Goal: Book appointment/travel/reservation

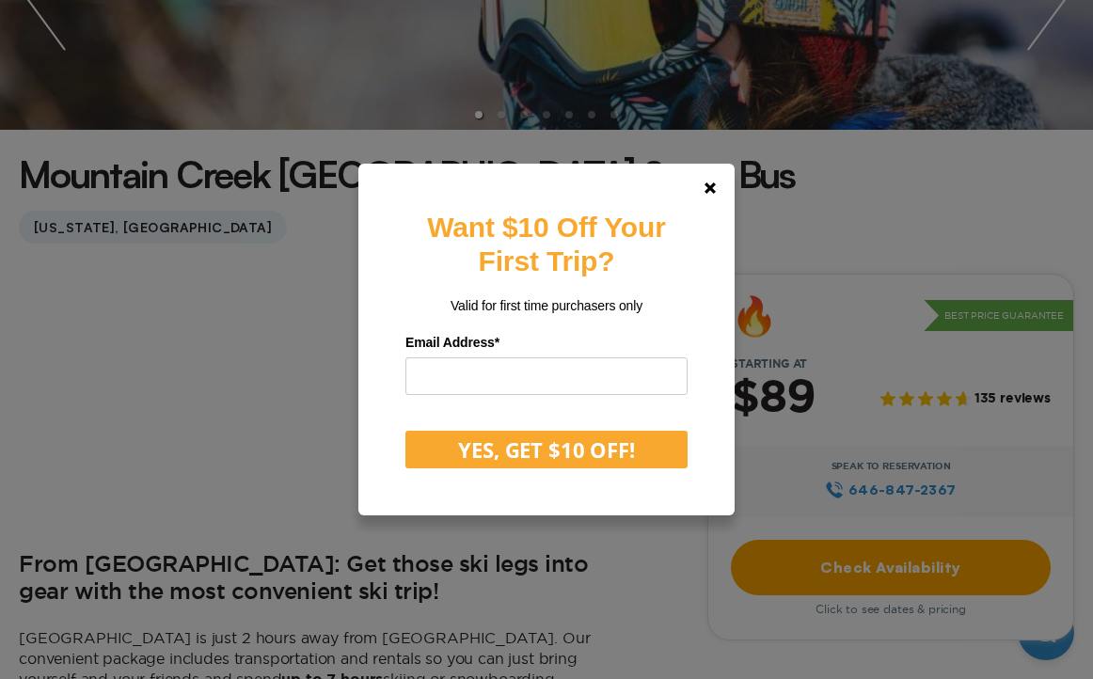
scroll to position [374, 0]
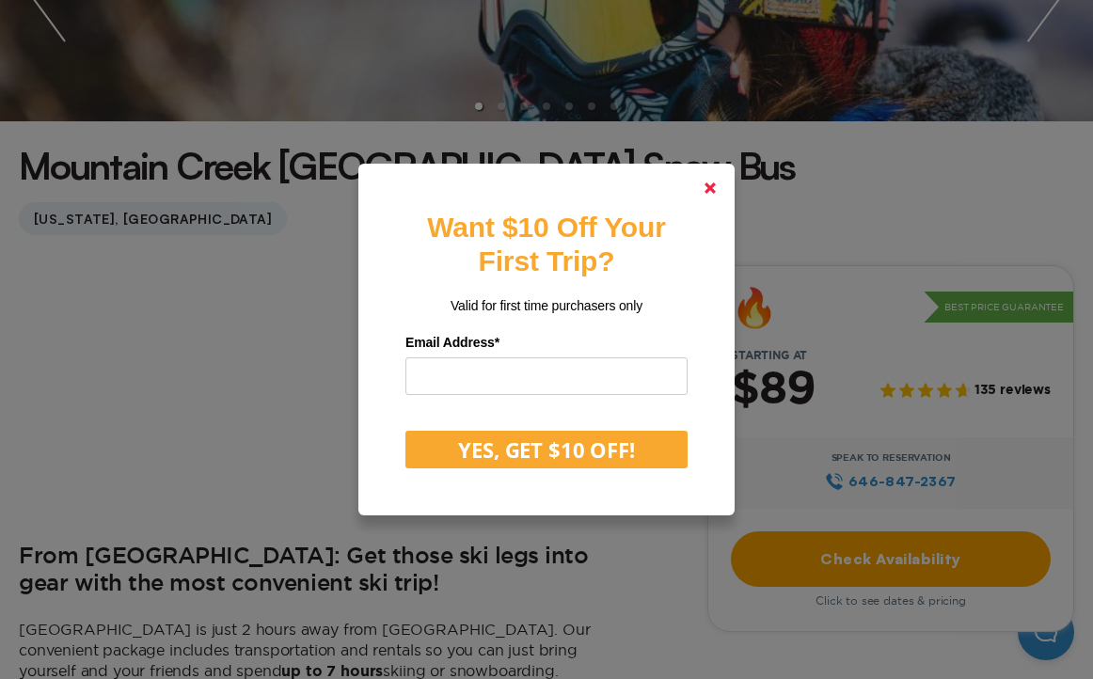
click at [708, 184] on polygon at bounding box center [710, 188] width 11 height 11
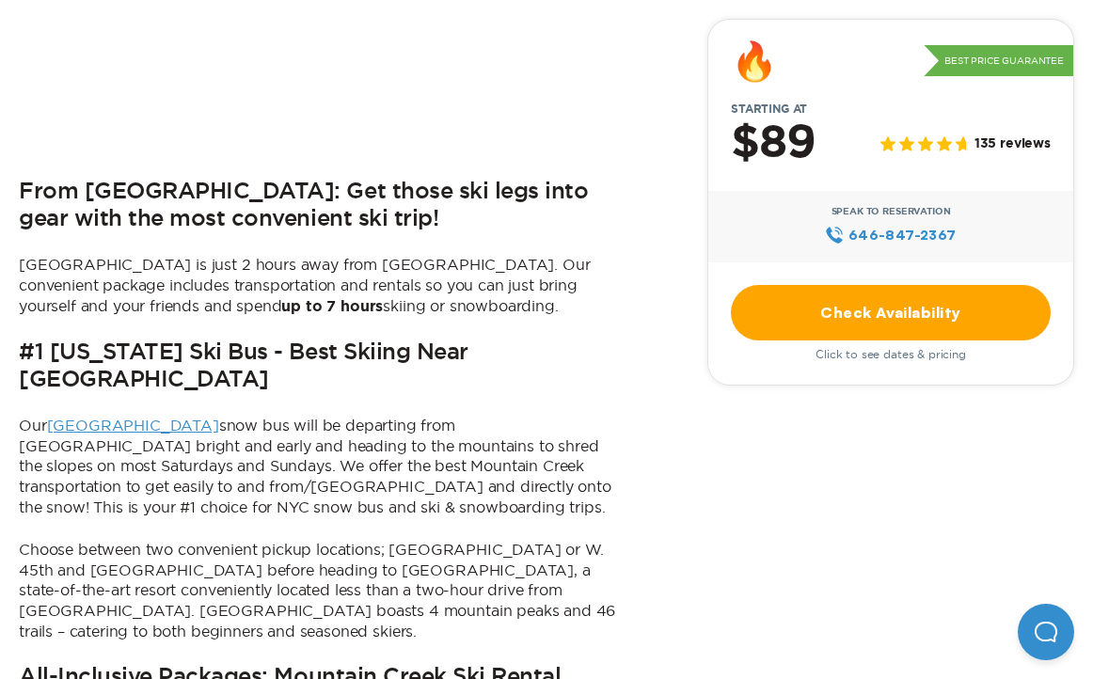
scroll to position [0, 0]
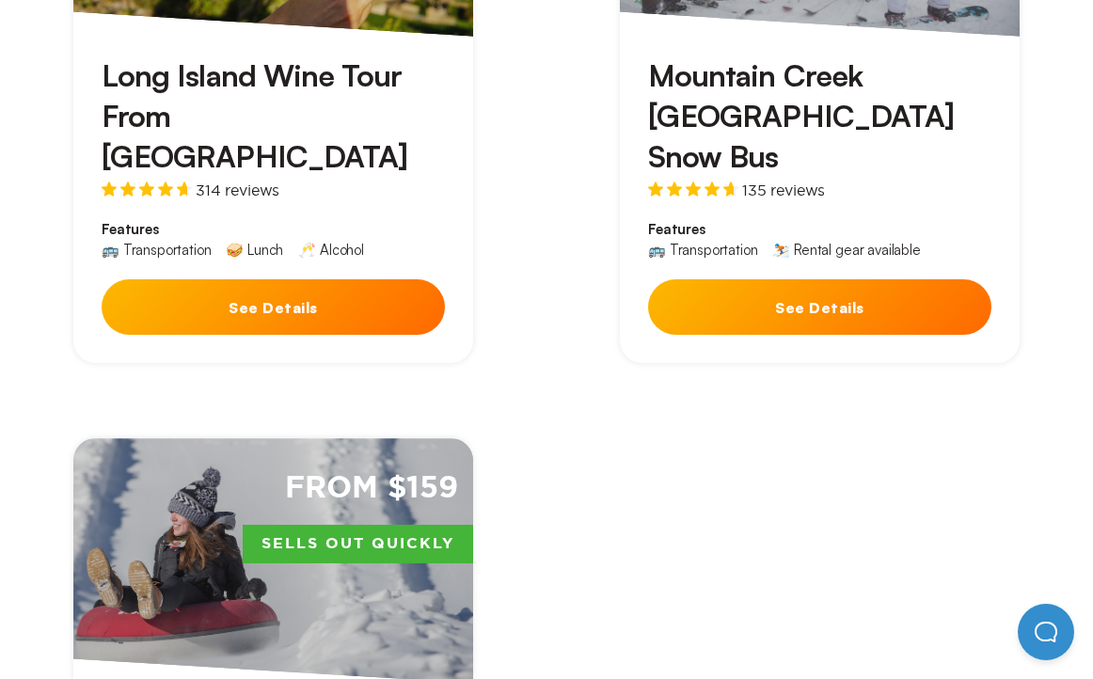
scroll to position [1165, 0]
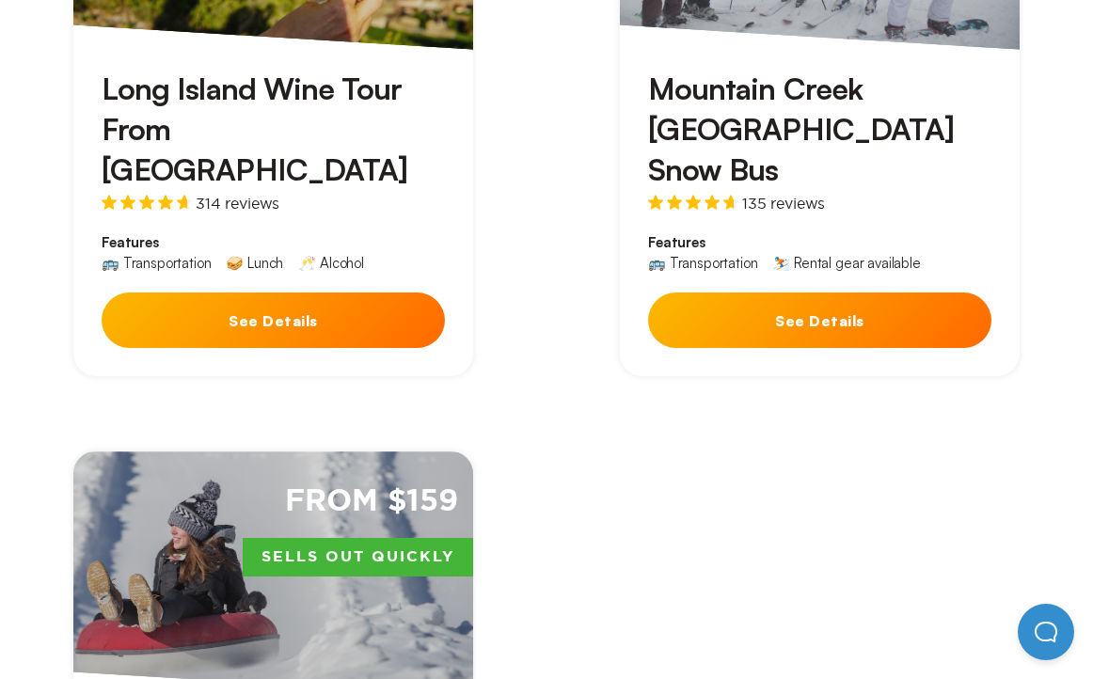
click at [755, 293] on button "See Details" at bounding box center [819, 321] width 343 height 56
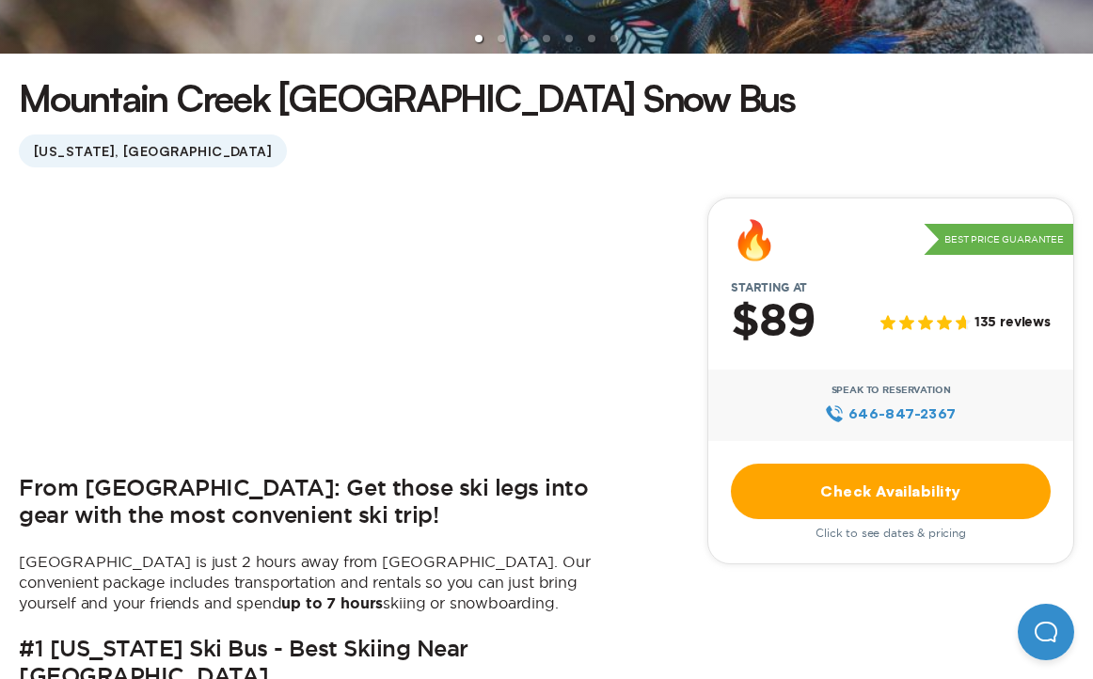
scroll to position [480, 0]
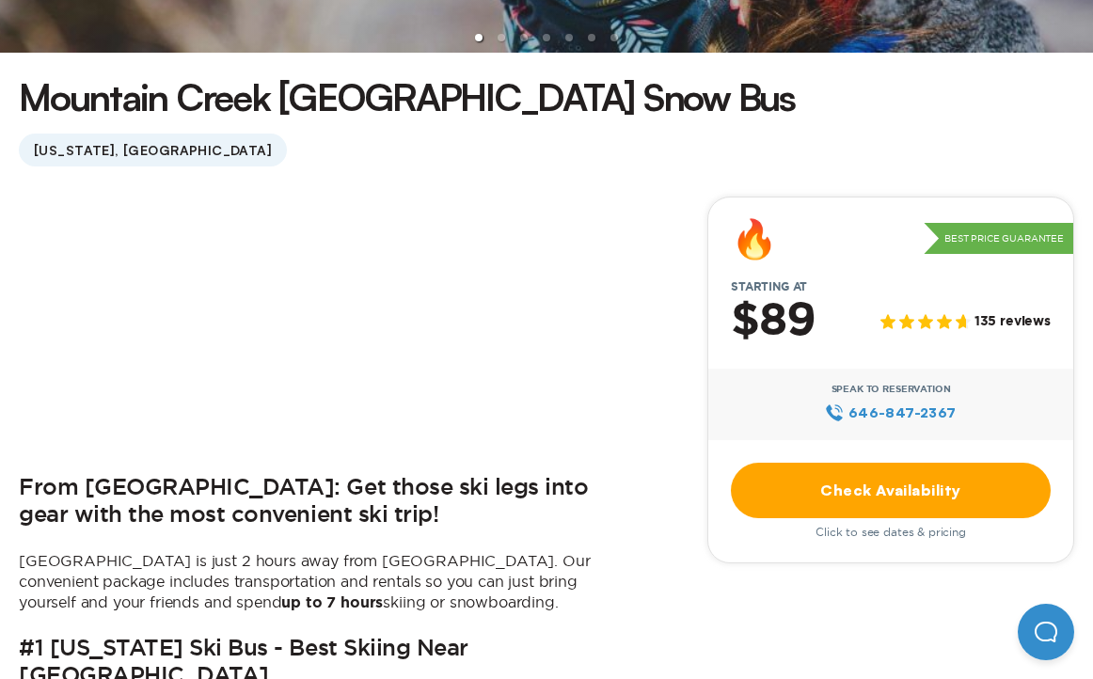
click at [803, 463] on link "Check Availability" at bounding box center [891, 491] width 320 height 56
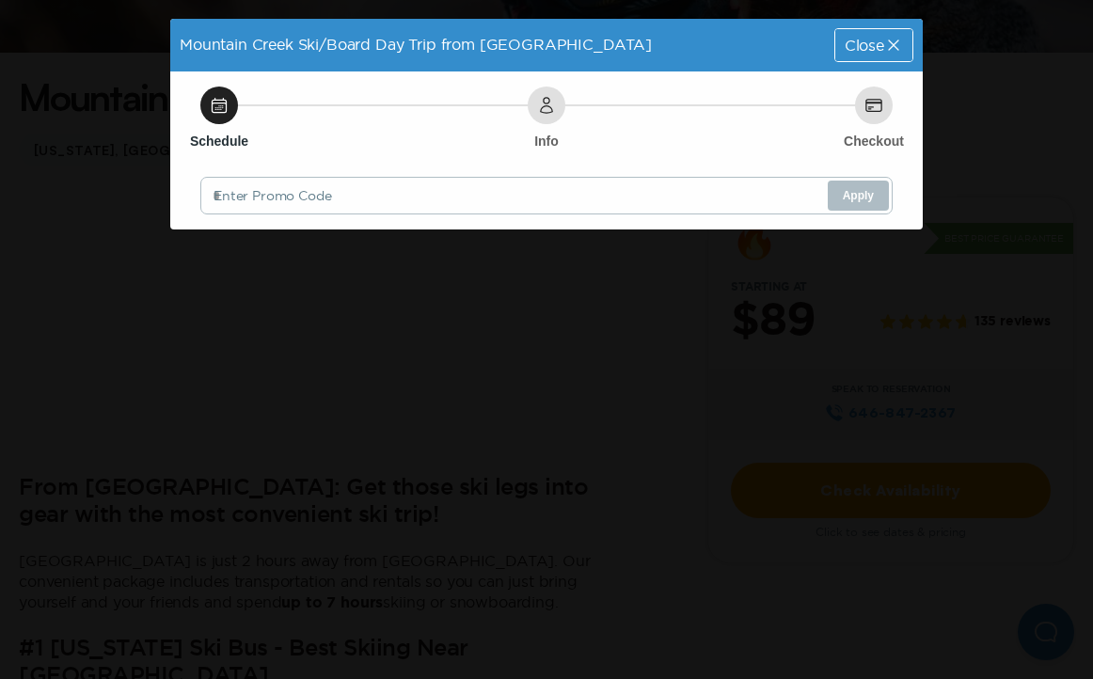
scroll to position [0, 0]
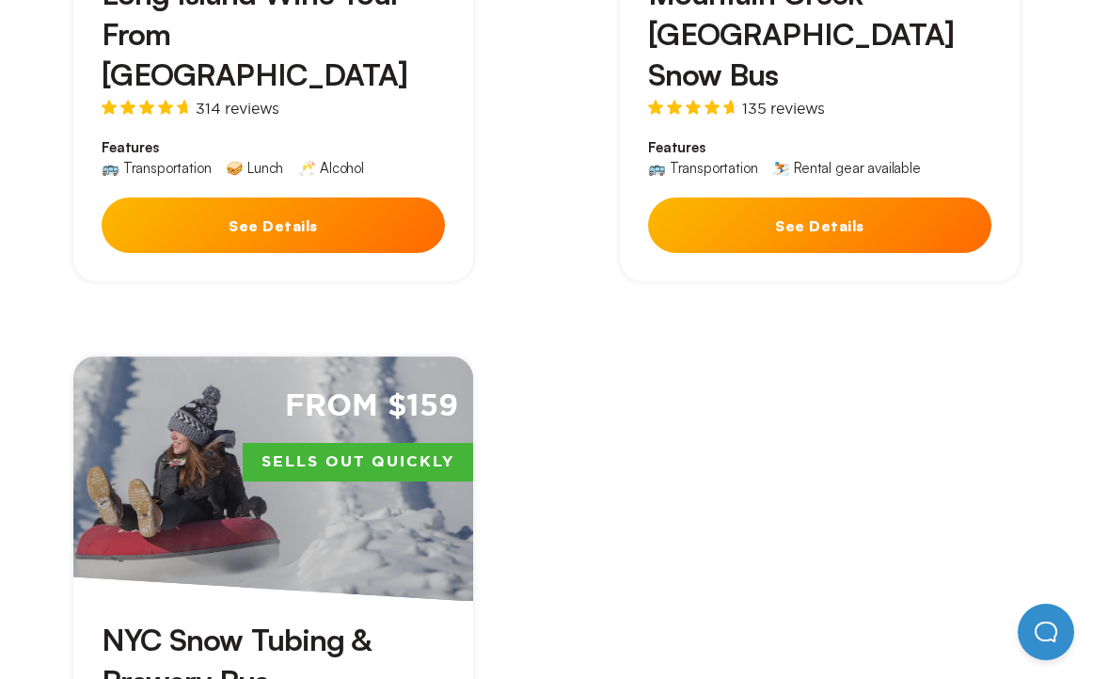
scroll to position [1309, 0]
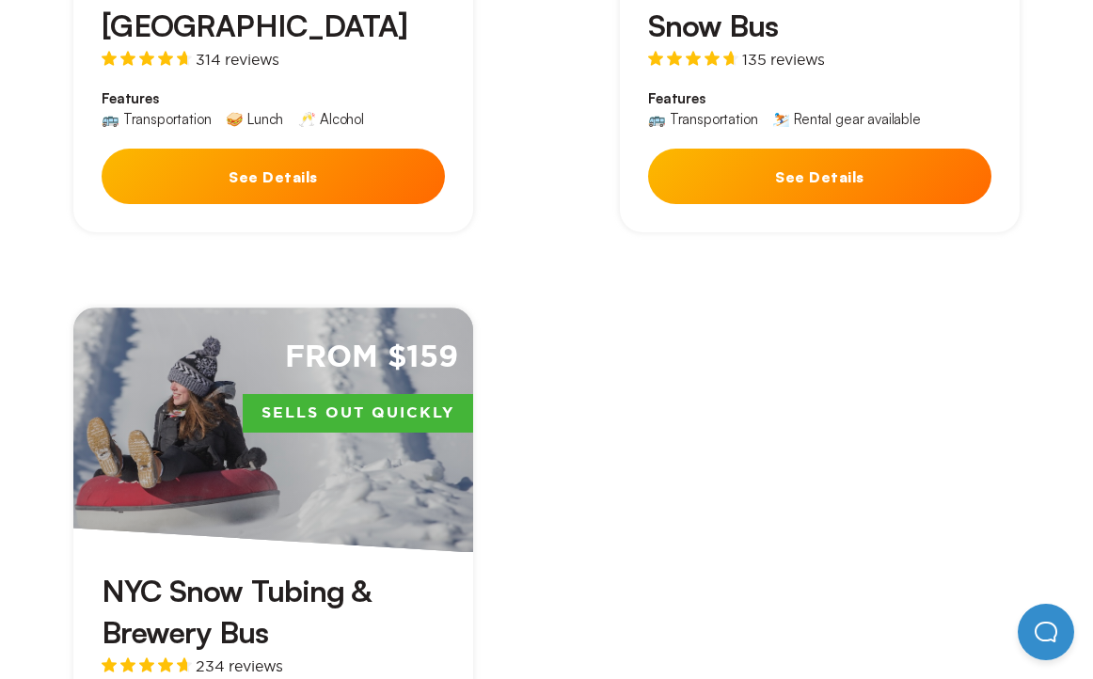
click at [170, 571] on h3 "NYC Snow Tubing & Brewery Bus" at bounding box center [273, 611] width 343 height 81
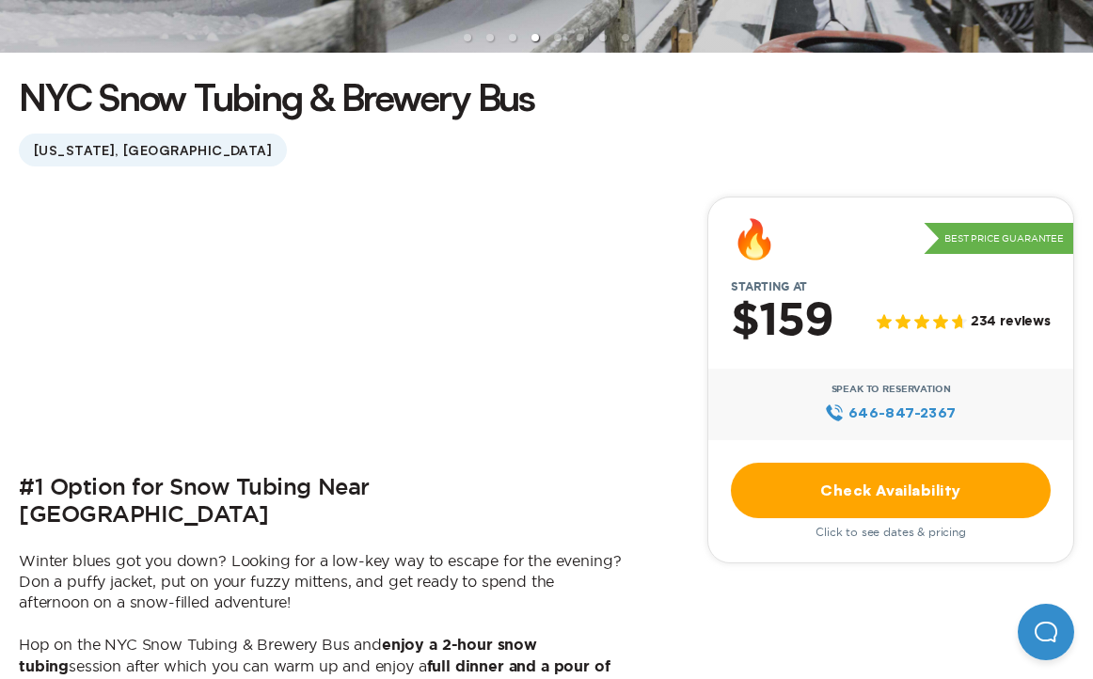
scroll to position [481, 0]
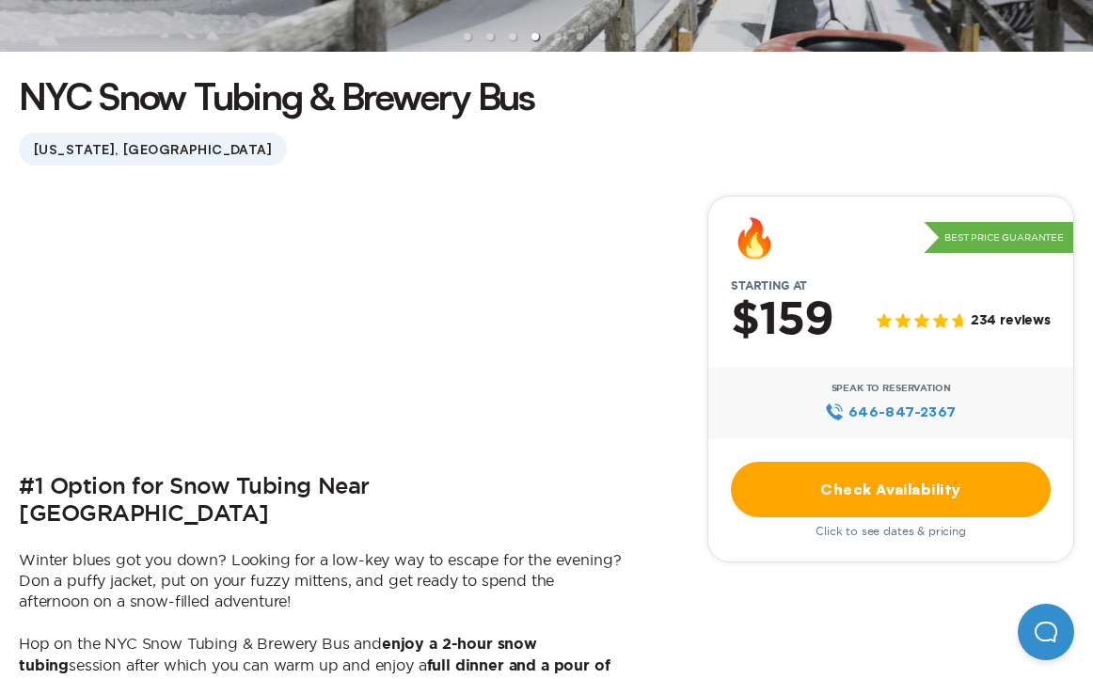
click at [854, 462] on link "Check Availability" at bounding box center [891, 490] width 320 height 56
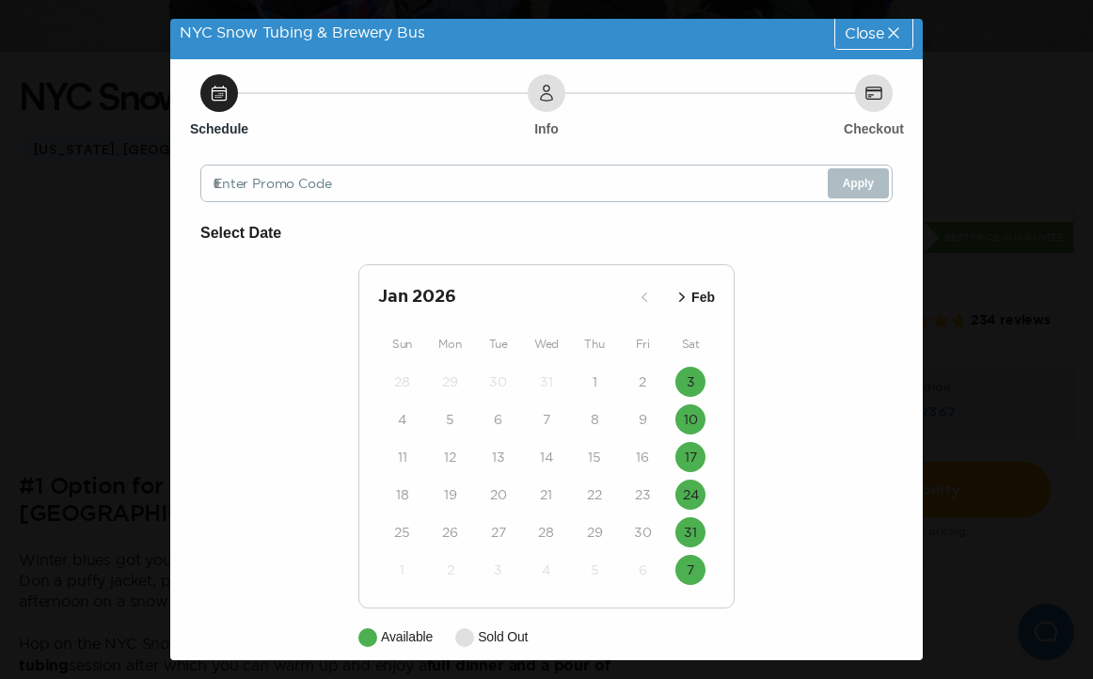
scroll to position [11, 0]
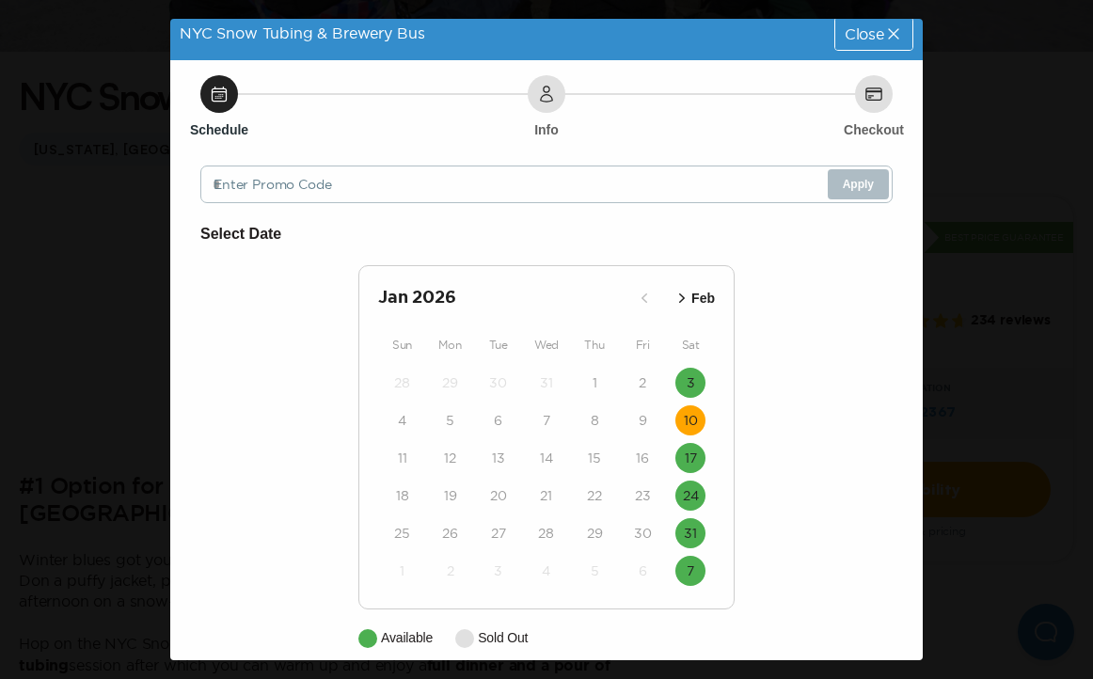
click at [688, 421] on time "10" at bounding box center [691, 420] width 14 height 19
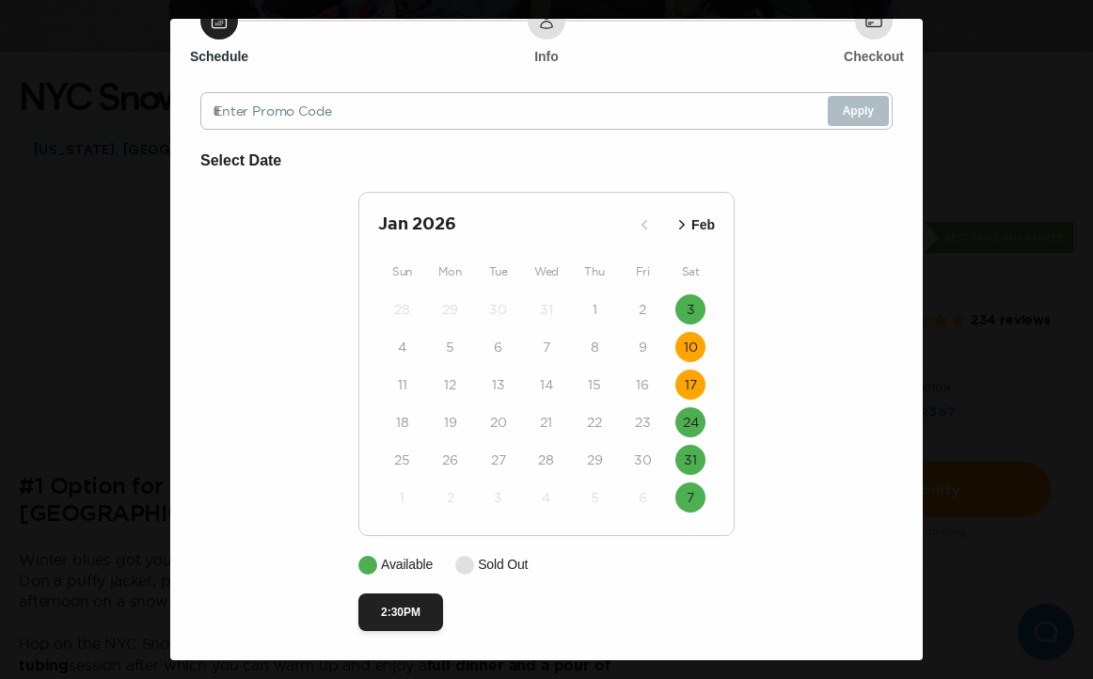
scroll to position [89, 0]
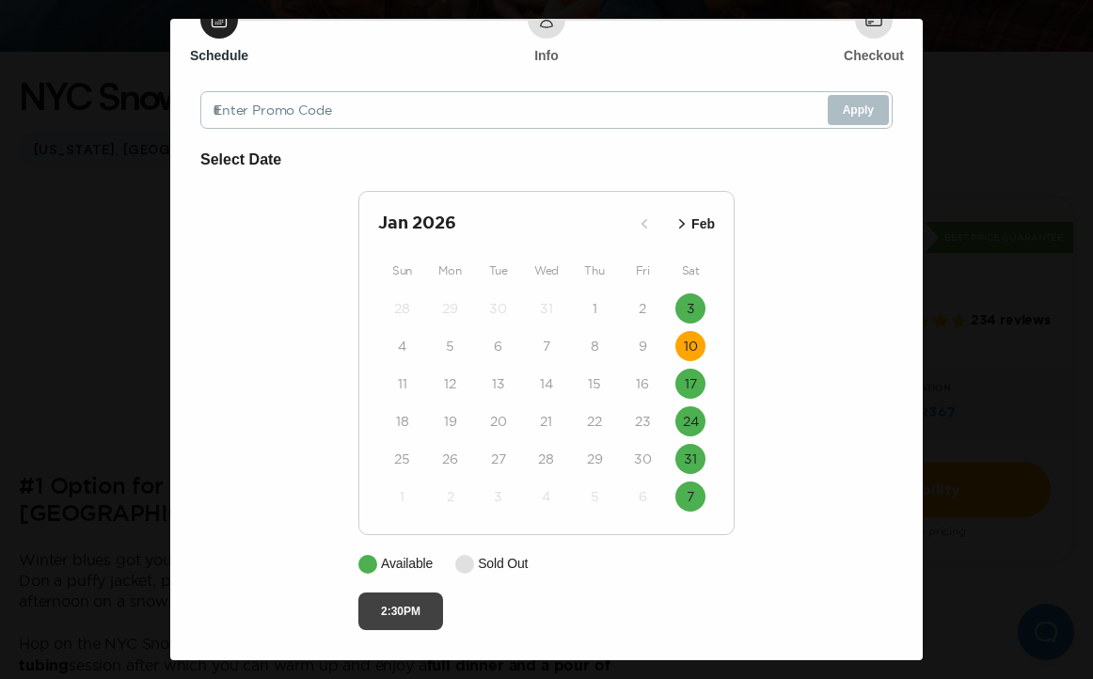
click at [422, 613] on button "2:30PM" at bounding box center [400, 612] width 85 height 38
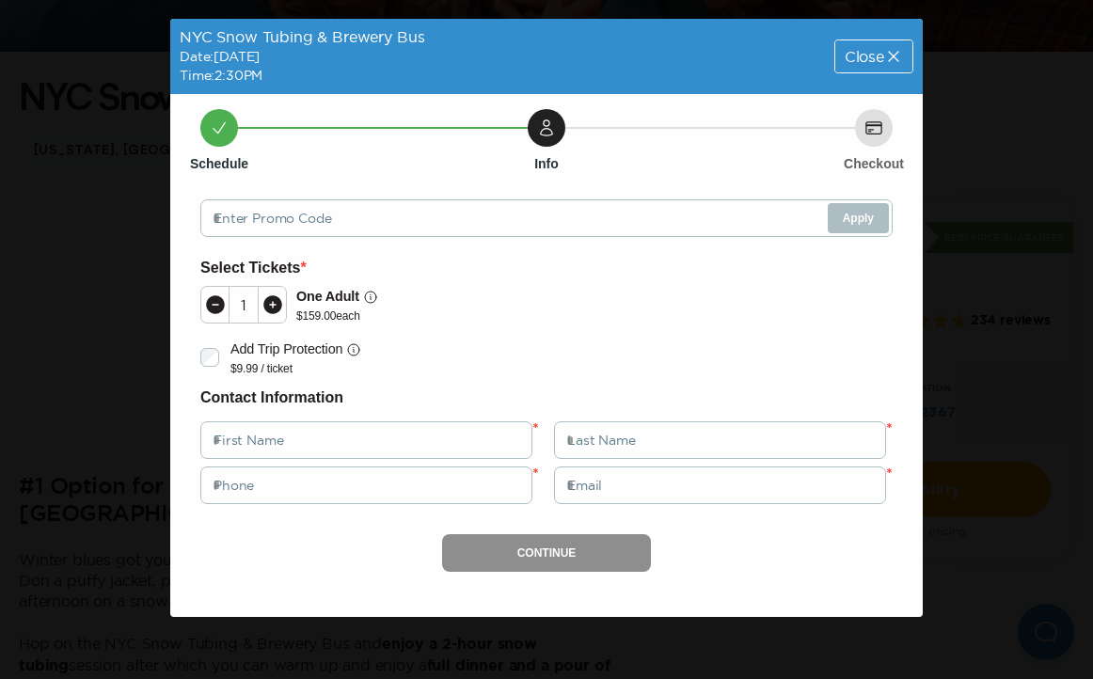
scroll to position [0, 0]
click at [926, 171] on div "NYC Snow Tubing & Brewery Bus Date: [DATE] Time: 2:30PM Close Schedule Info Che…" at bounding box center [546, 339] width 1093 height 679
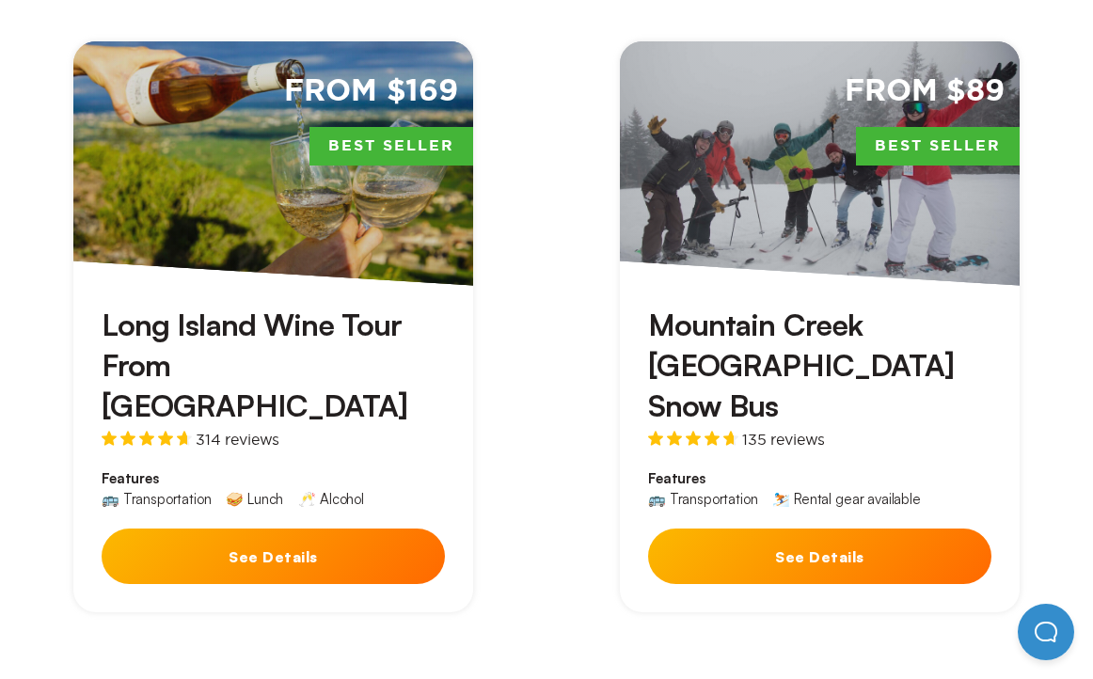
scroll to position [901, 0]
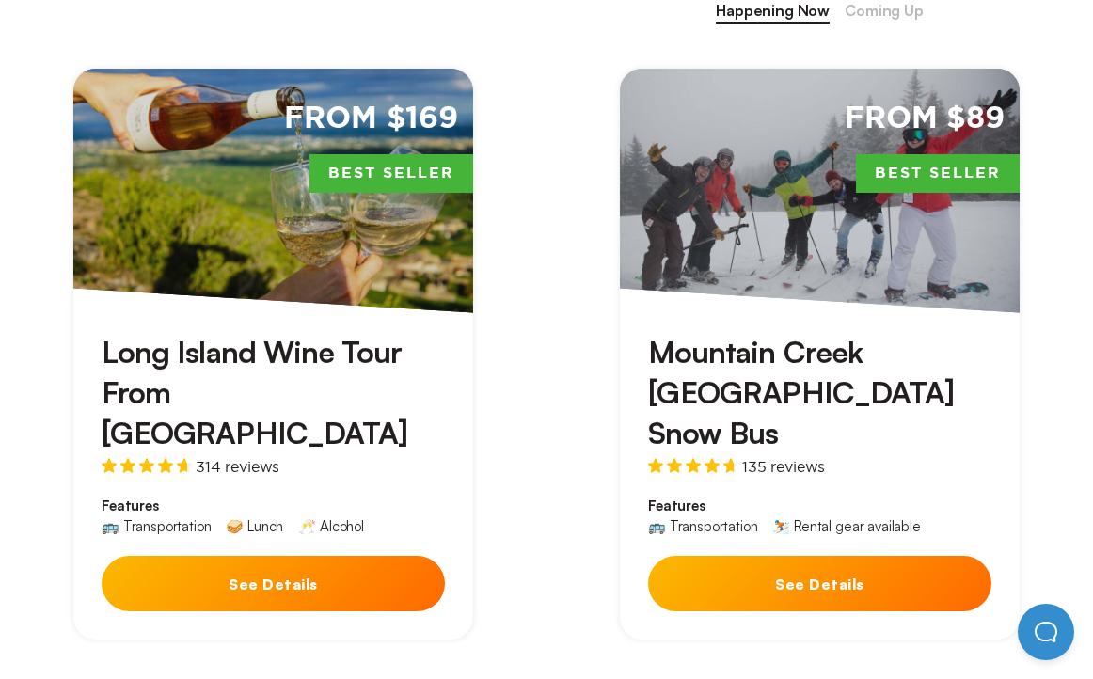
drag, startPoint x: 645, startPoint y: 288, endPoint x: 850, endPoint y: 17, distance: 339.3
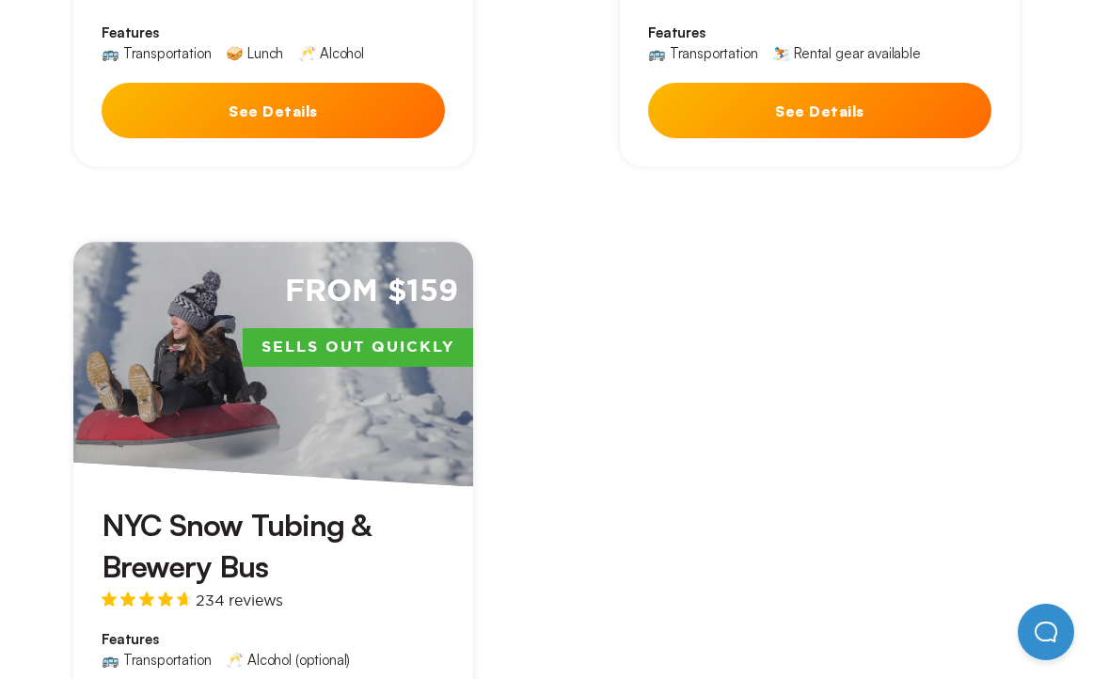
scroll to position [1388, 0]
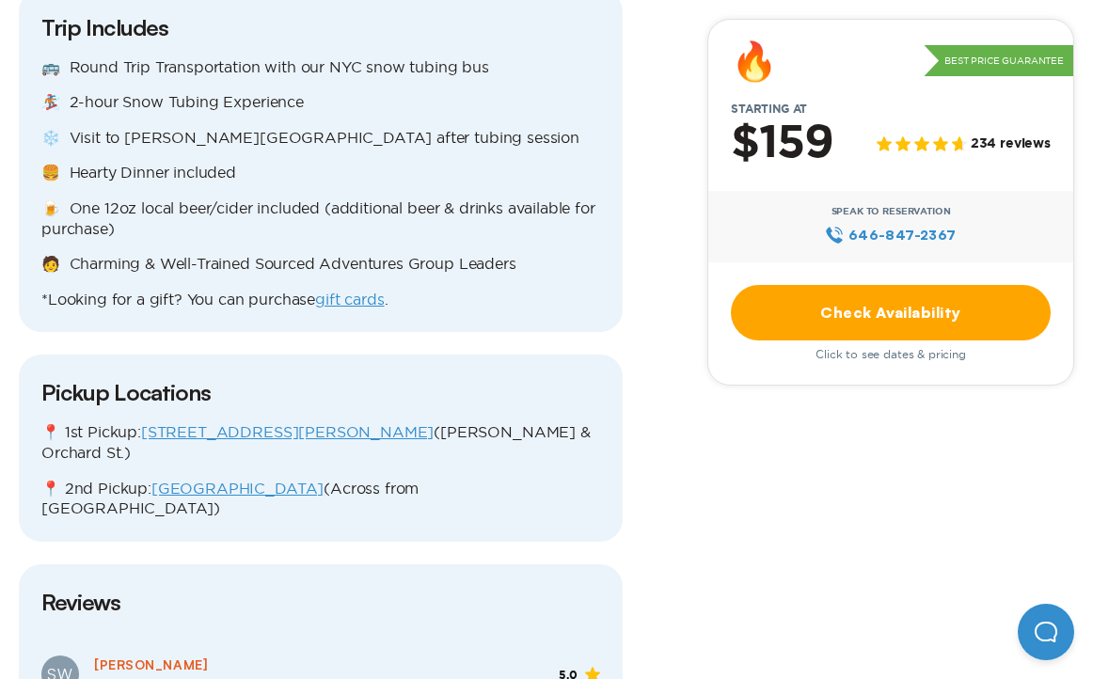
scroll to position [2030, 0]
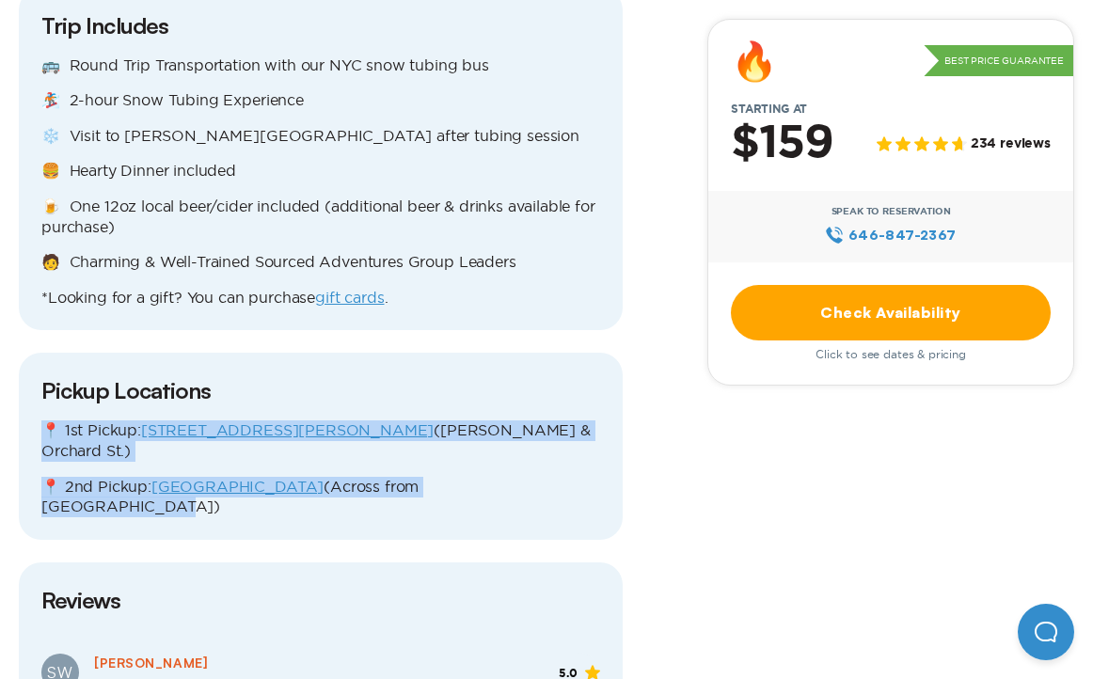
drag, startPoint x: 549, startPoint y: 375, endPoint x: 40, endPoint y: 321, distance: 512.9
click at [40, 353] on div "Pickup Locations 📍 1st Pickup: [STREET_ADDRESS][PERSON_NAME] ([PERSON_NAME][GEO…" at bounding box center [321, 446] width 604 height 186
copy div "📍 1st Pickup: [STREET_ADDRESS][PERSON_NAME] ([PERSON_NAME] & Orchard St.) 📍 2nd…"
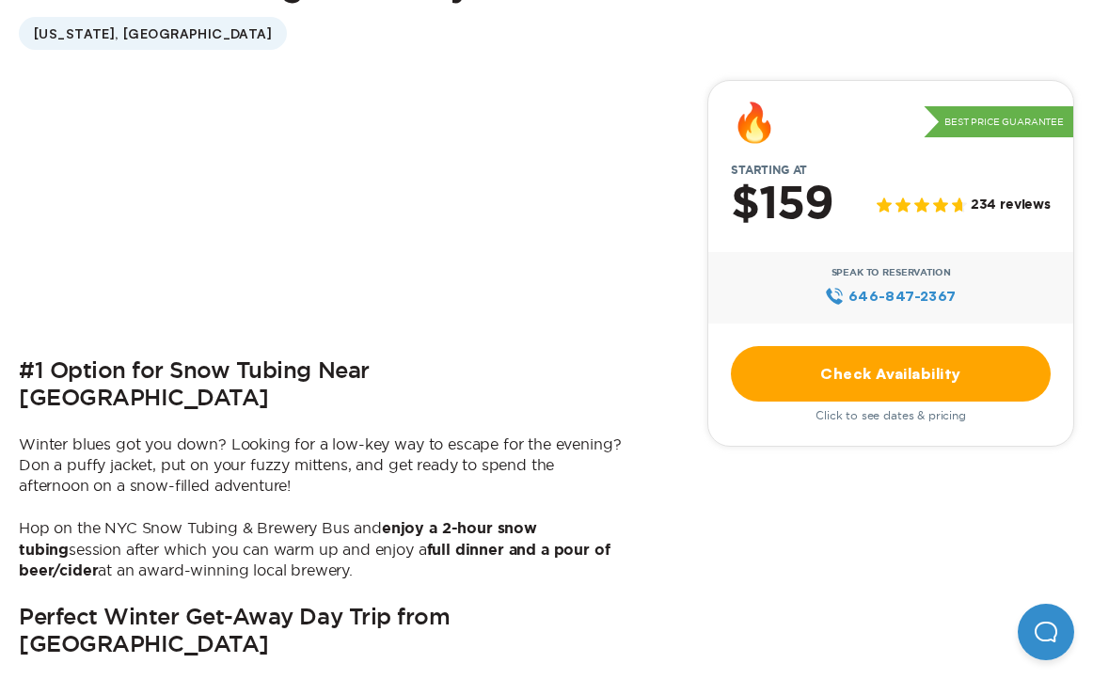
scroll to position [309, 0]
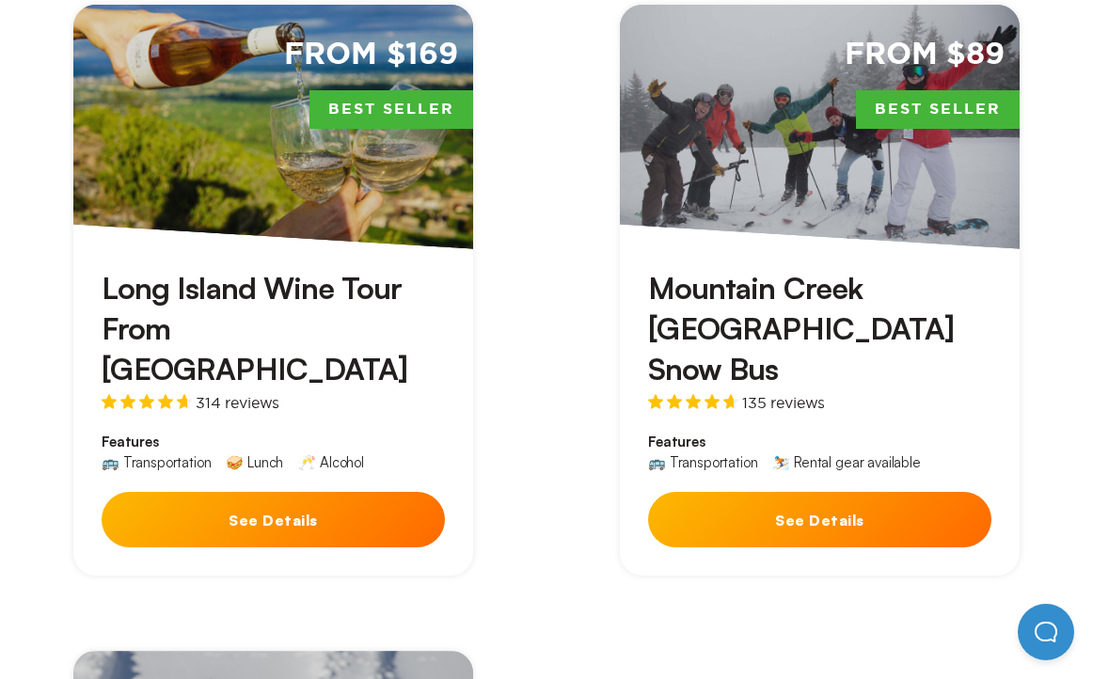
scroll to position [964, 0]
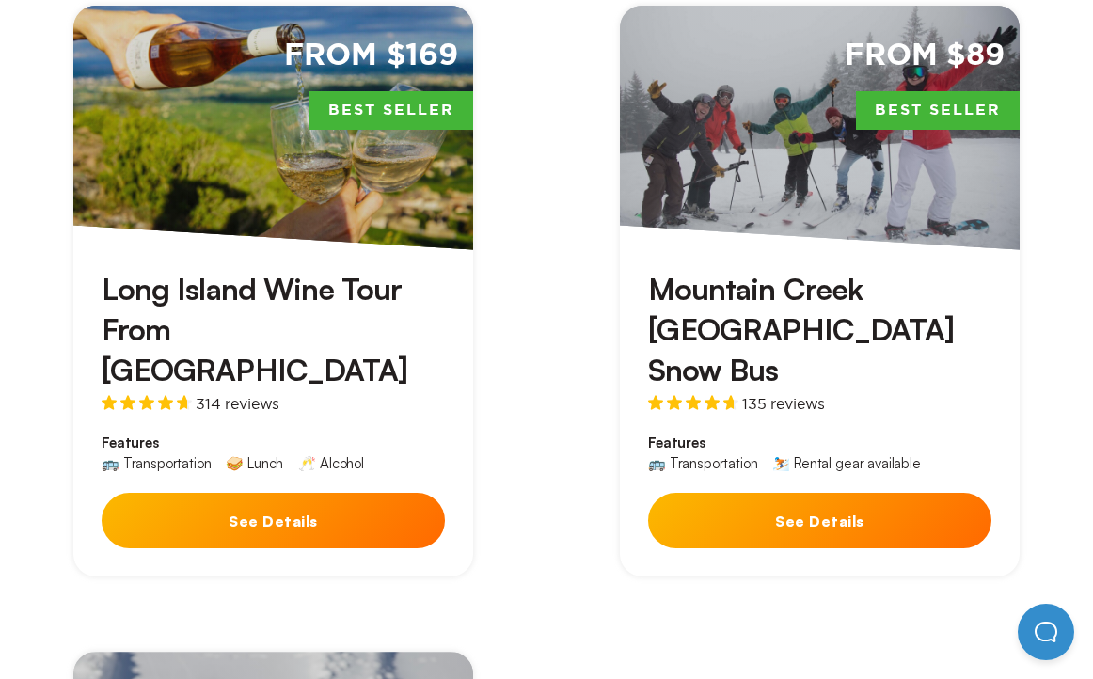
click at [697, 493] on button "See Details" at bounding box center [819, 521] width 343 height 56
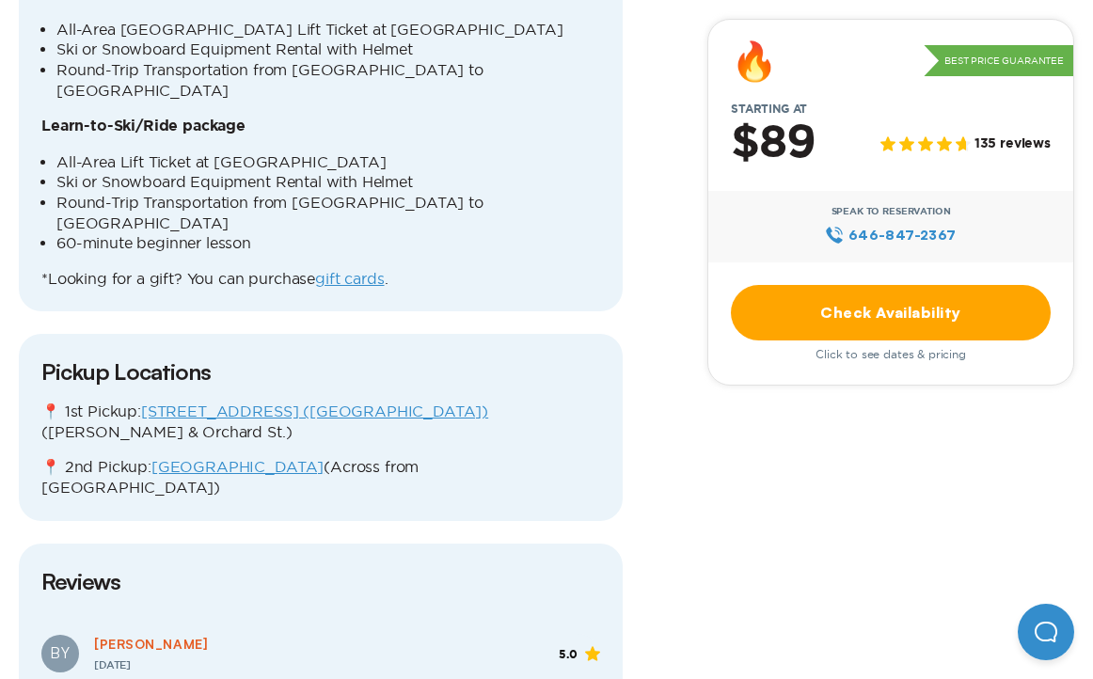
scroll to position [2607, 0]
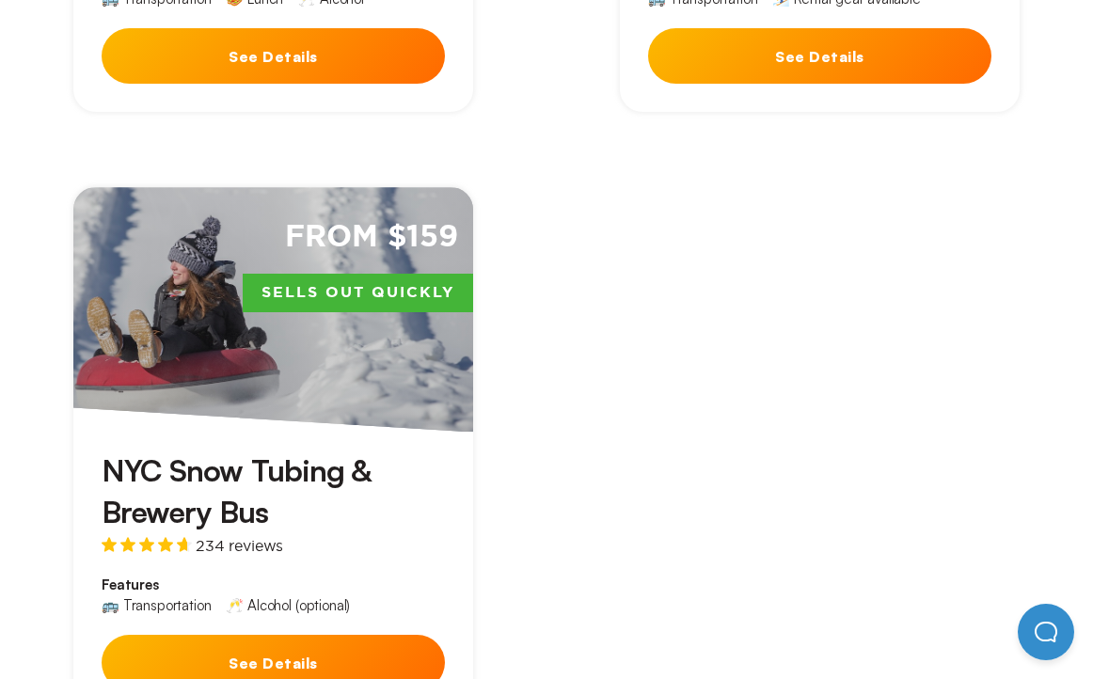
scroll to position [1433, 0]
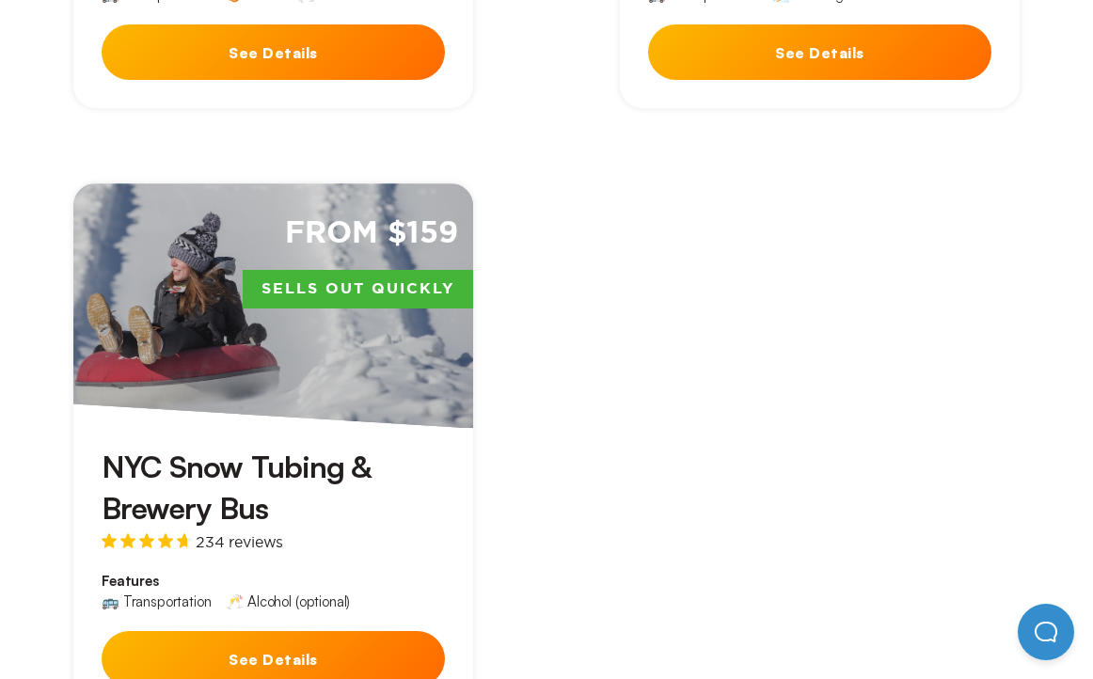
click at [332, 631] on button "See Details" at bounding box center [273, 659] width 343 height 56
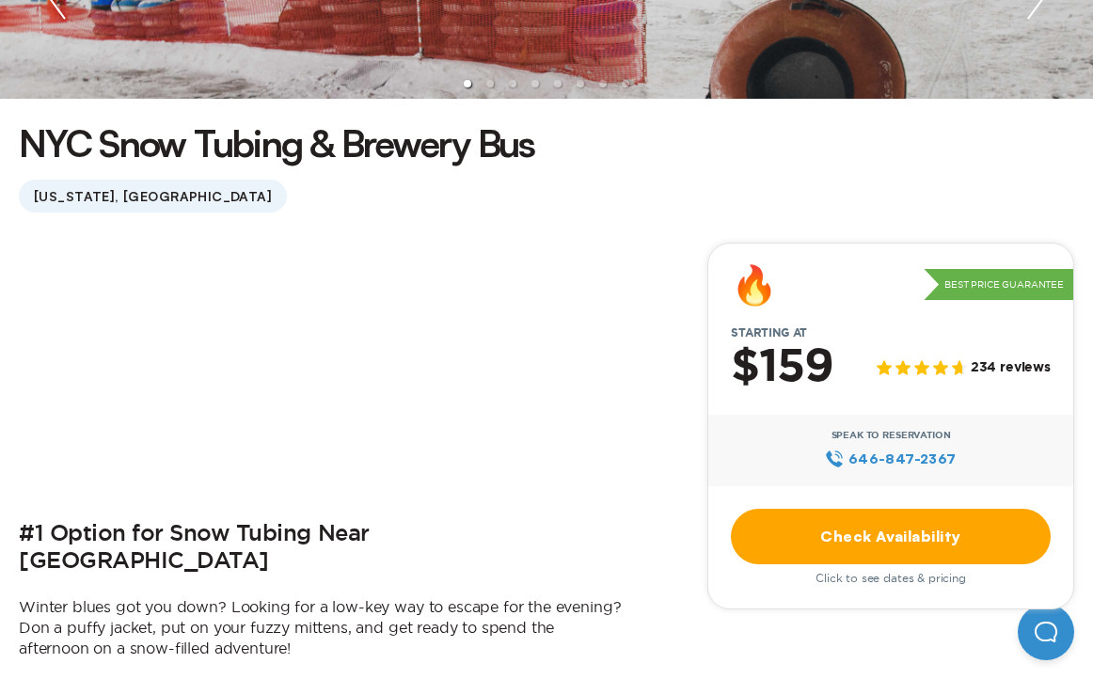
scroll to position [438, 0]
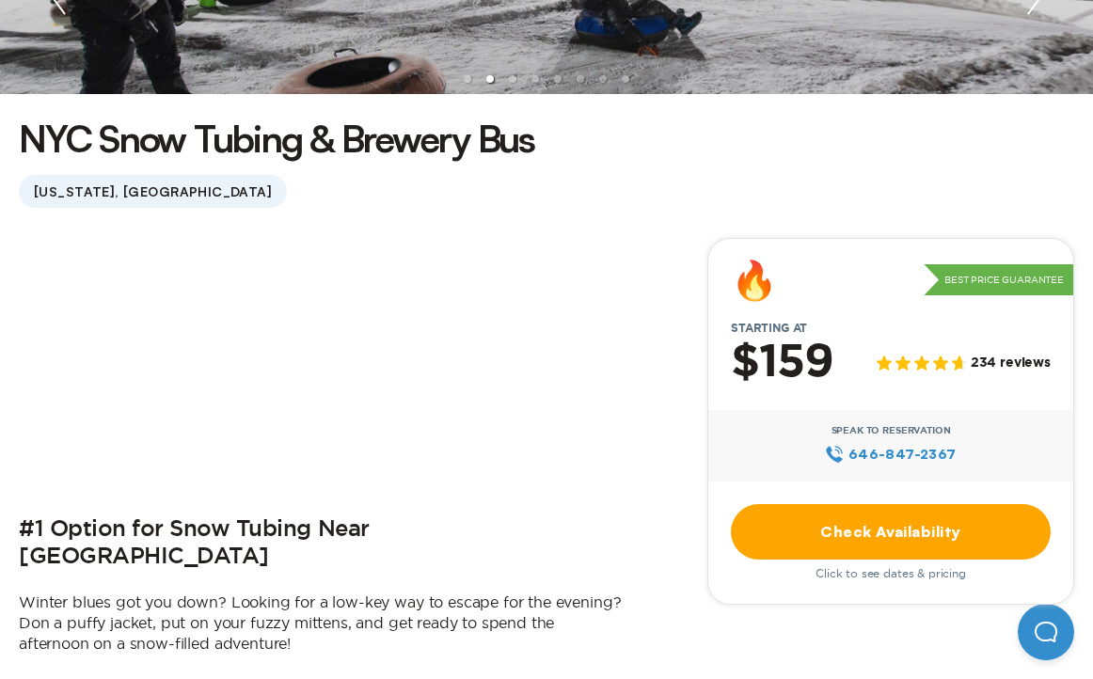
click at [829, 506] on link "Check Availability" at bounding box center [891, 532] width 320 height 56
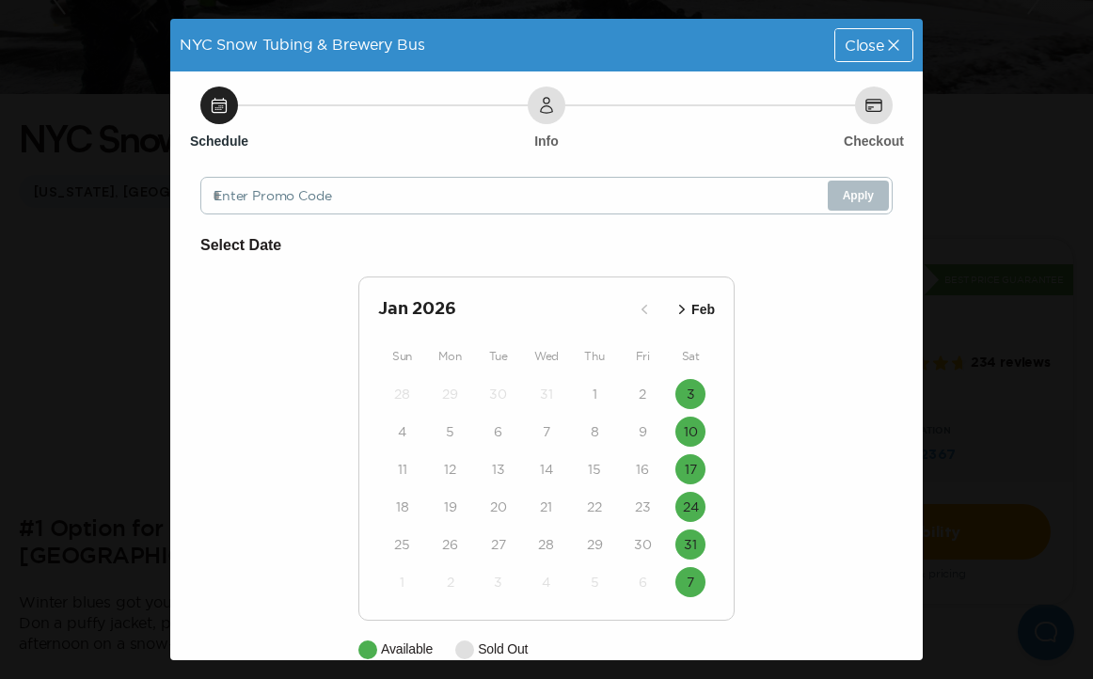
scroll to position [33, 0]
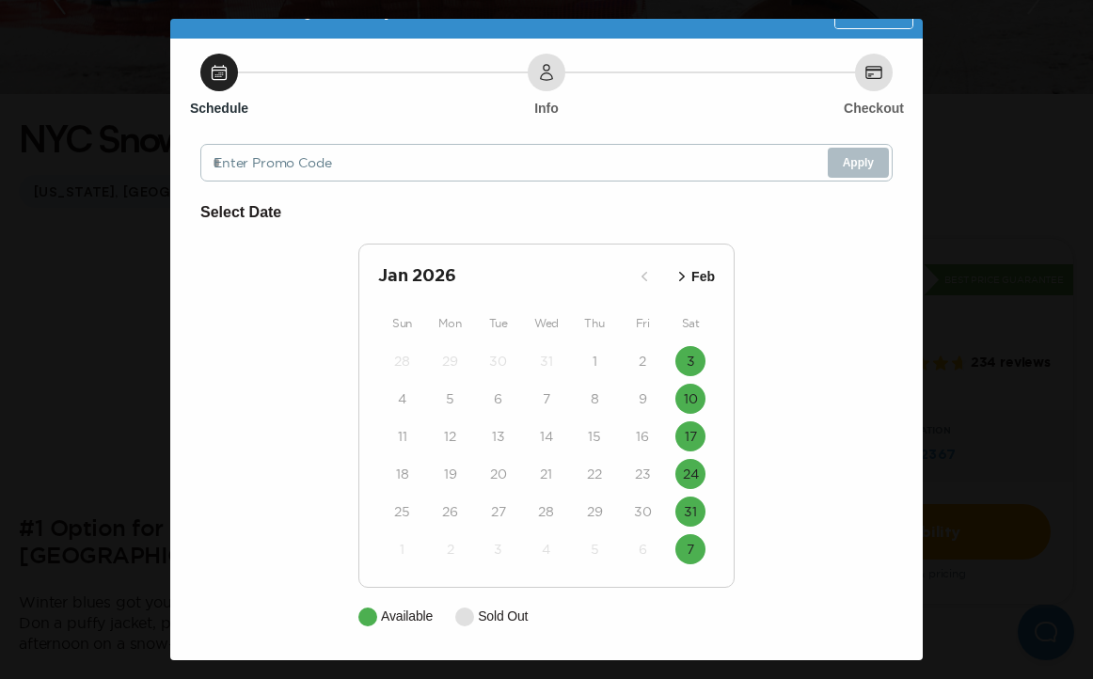
click at [701, 281] on p "Feb" at bounding box center [704, 277] width 24 height 20
click at [701, 281] on p "Mar" at bounding box center [704, 277] width 24 height 20
